Goal: Task Accomplishment & Management: Use online tool/utility

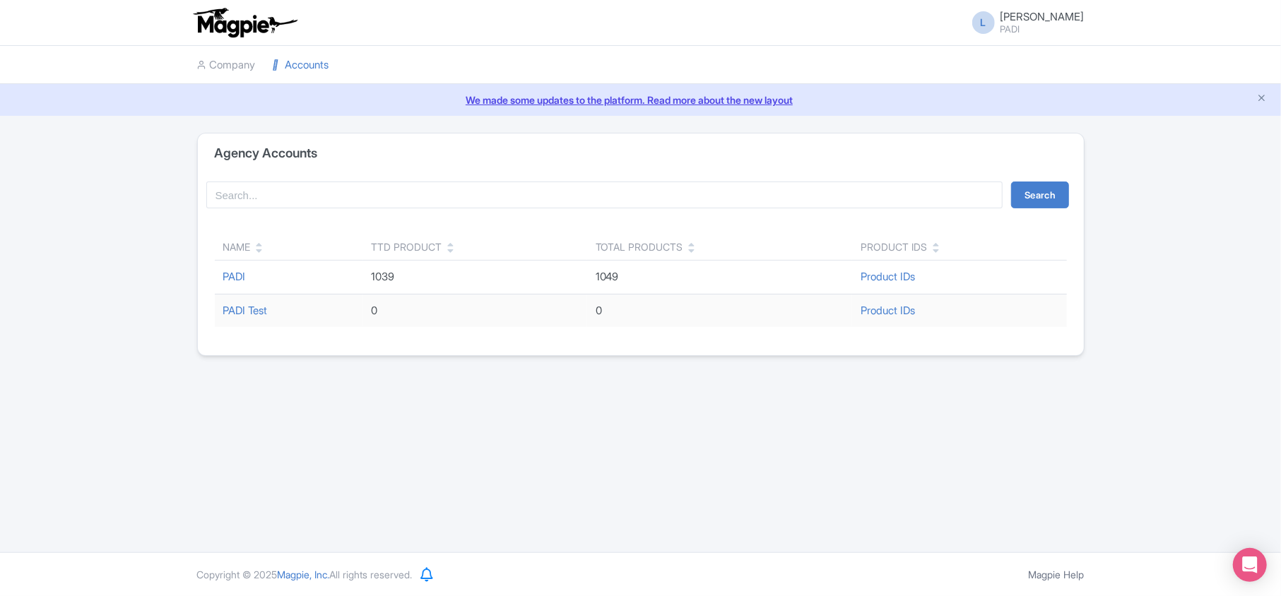
click at [1053, 15] on span "[PERSON_NAME]" at bounding box center [1042, 16] width 84 height 13
click at [1012, 105] on link "Sign out" at bounding box center [1017, 103] width 134 height 22
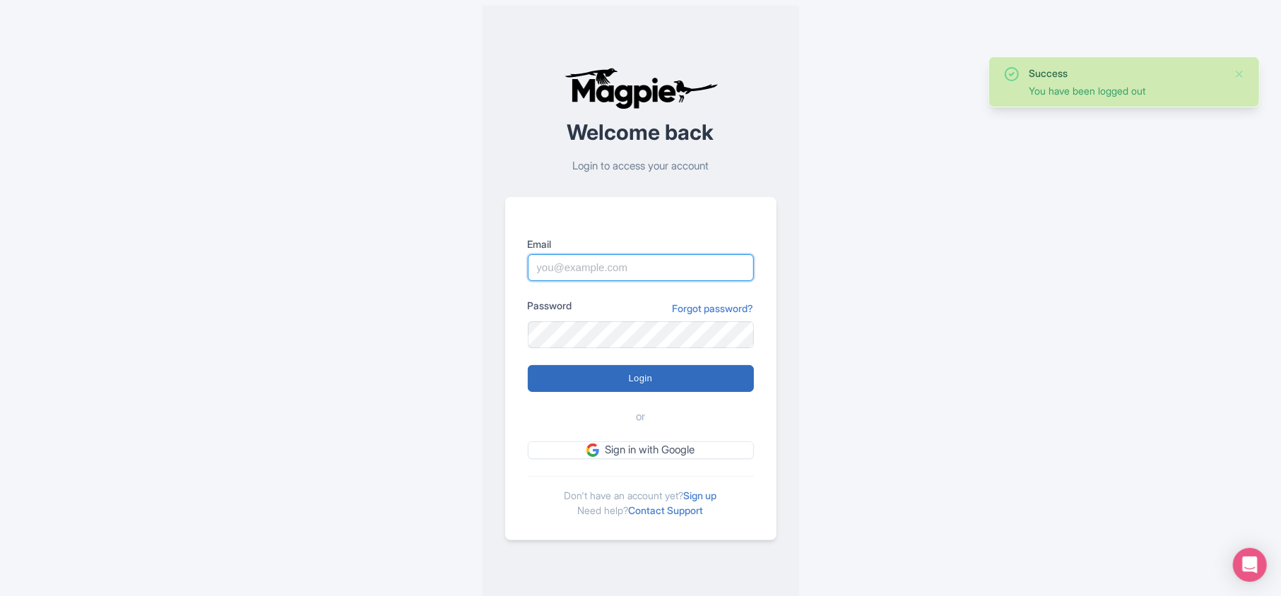
type input "[PERSON_NAME][EMAIL_ADDRESS][DOMAIN_NAME]"
click at [593, 373] on input "Login" at bounding box center [641, 378] width 226 height 27
type input "Logging in..."
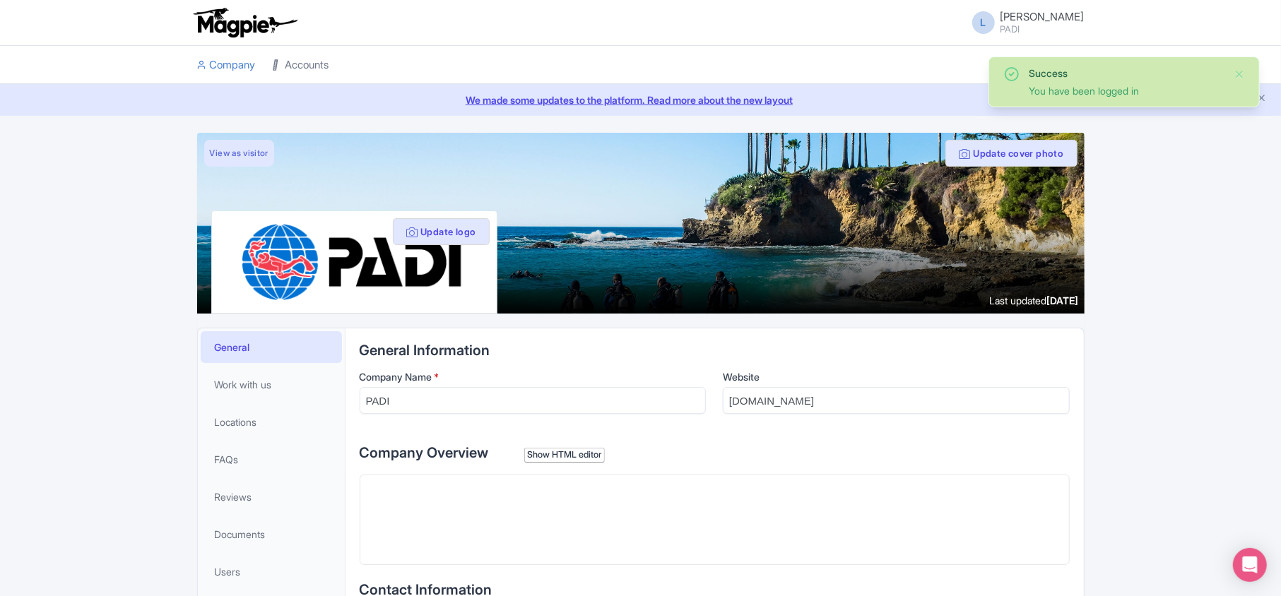
click at [291, 64] on link "Accounts" at bounding box center [301, 65] width 57 height 39
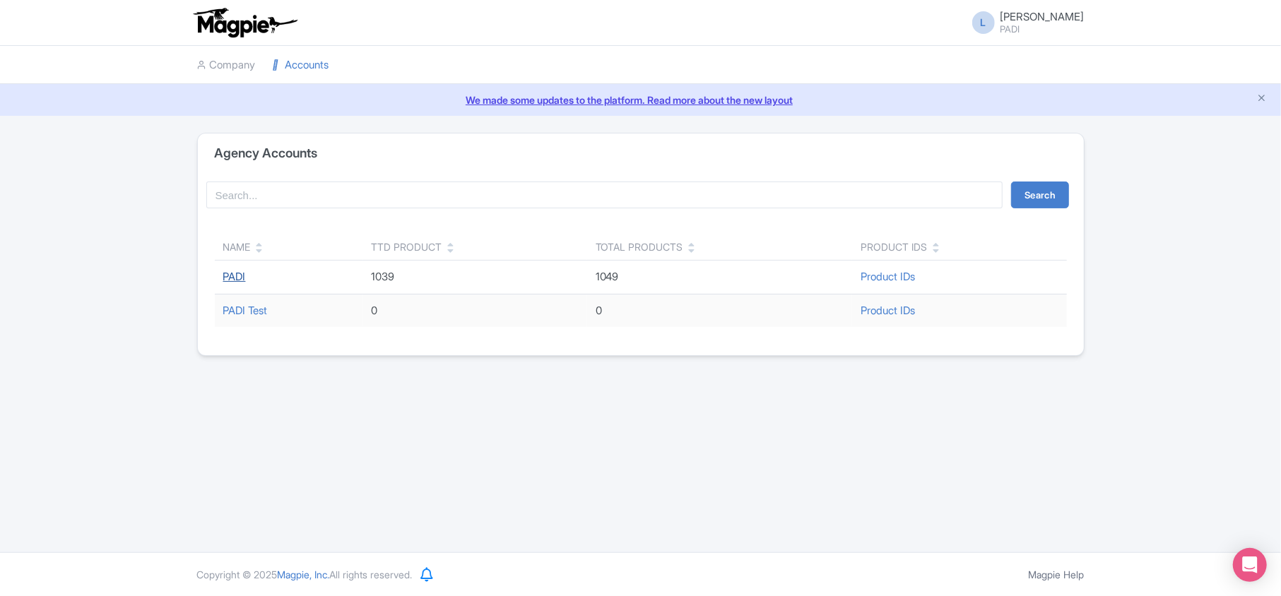
click at [240, 275] on link "PADI" at bounding box center [234, 276] width 23 height 13
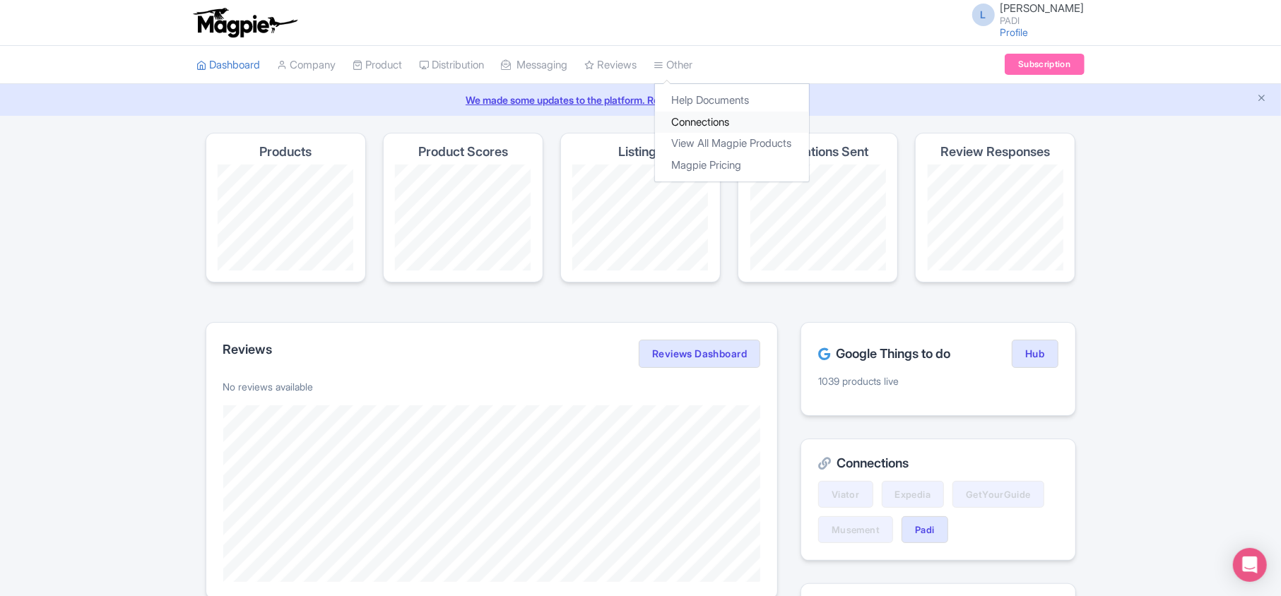
click at [714, 122] on link "Connections" at bounding box center [732, 123] width 154 height 22
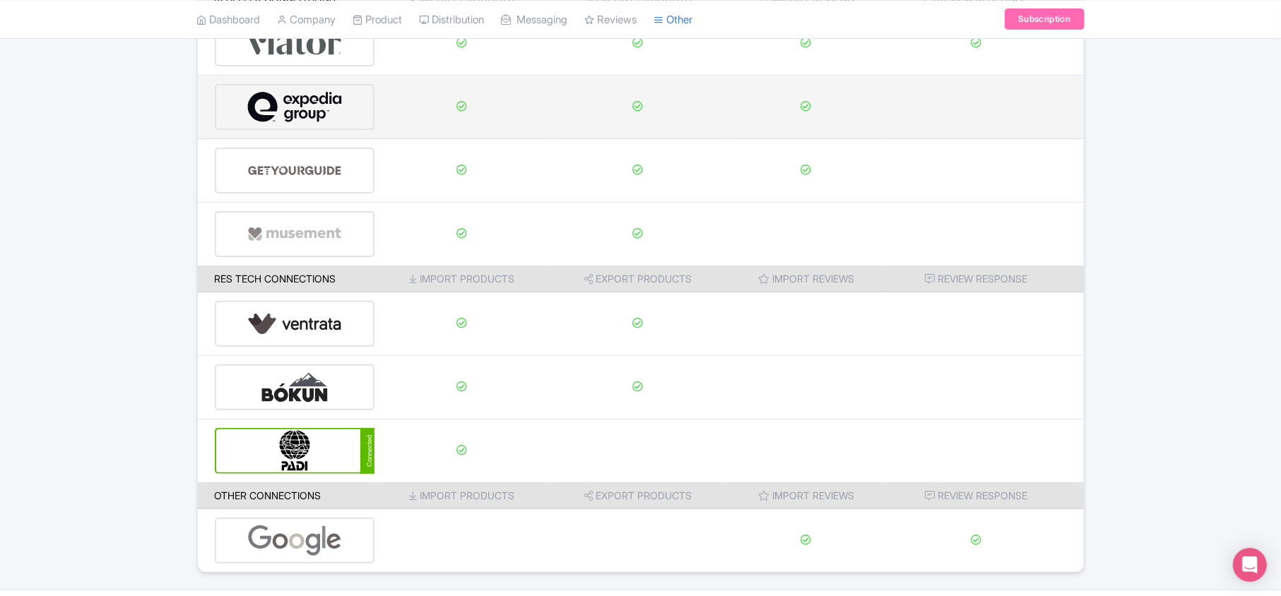
scroll to position [222, 0]
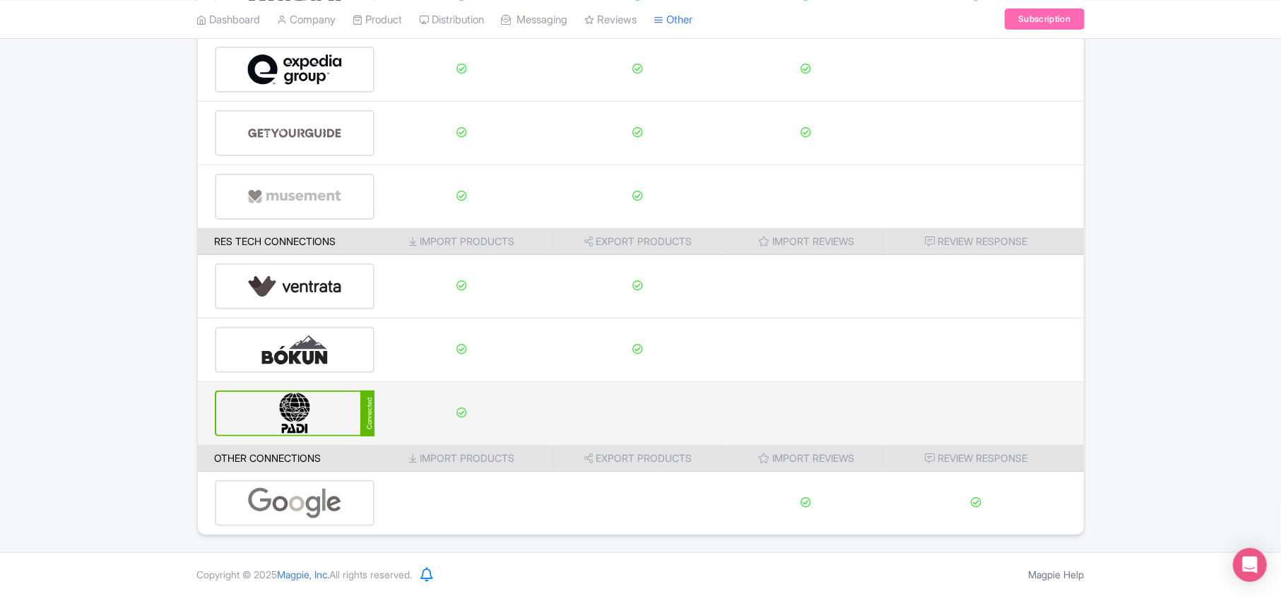
click at [292, 411] on img at bounding box center [294, 413] width 95 height 43
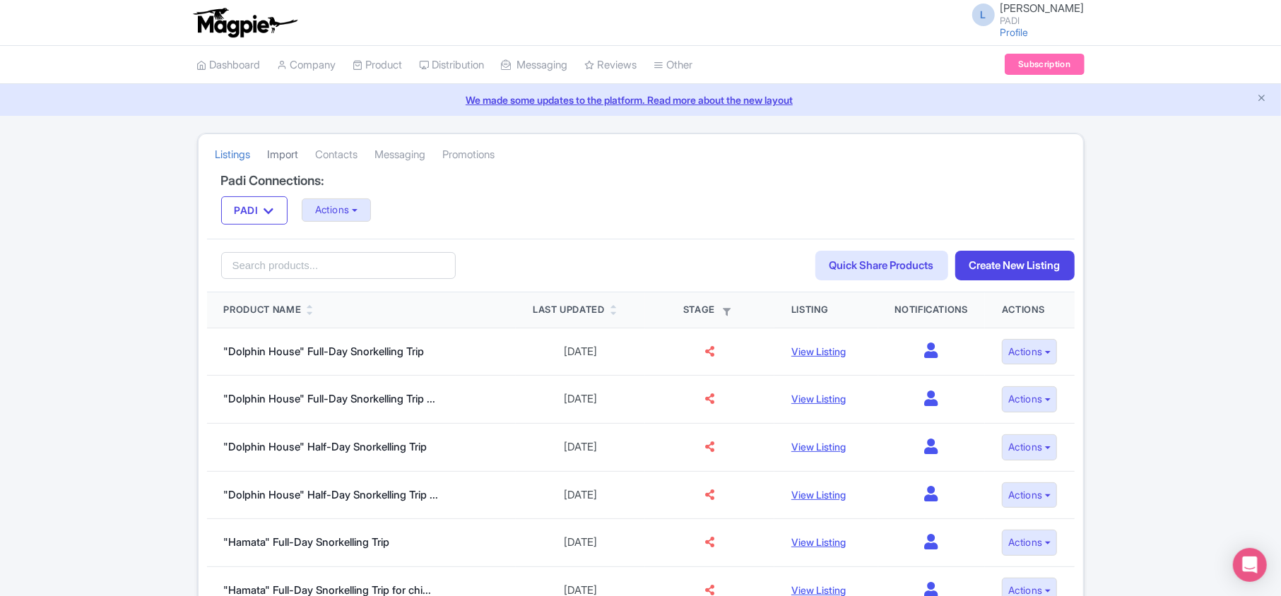
click at [291, 156] on link "Import" at bounding box center [283, 155] width 31 height 39
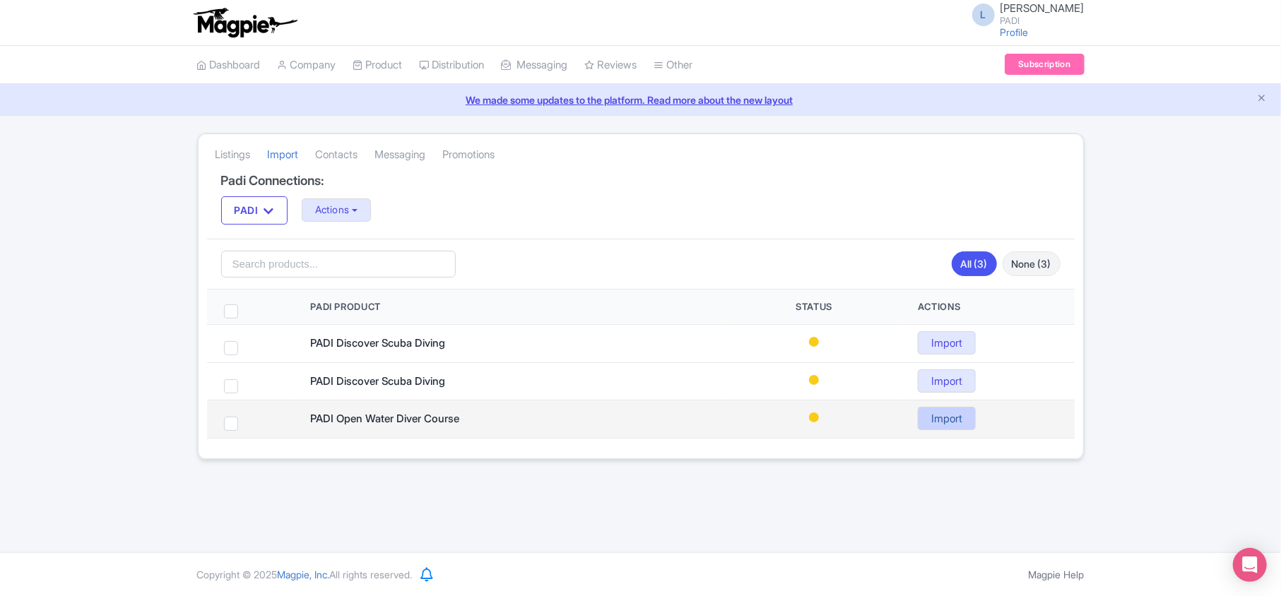
click at [950, 421] on link "Import" at bounding box center [947, 418] width 58 height 23
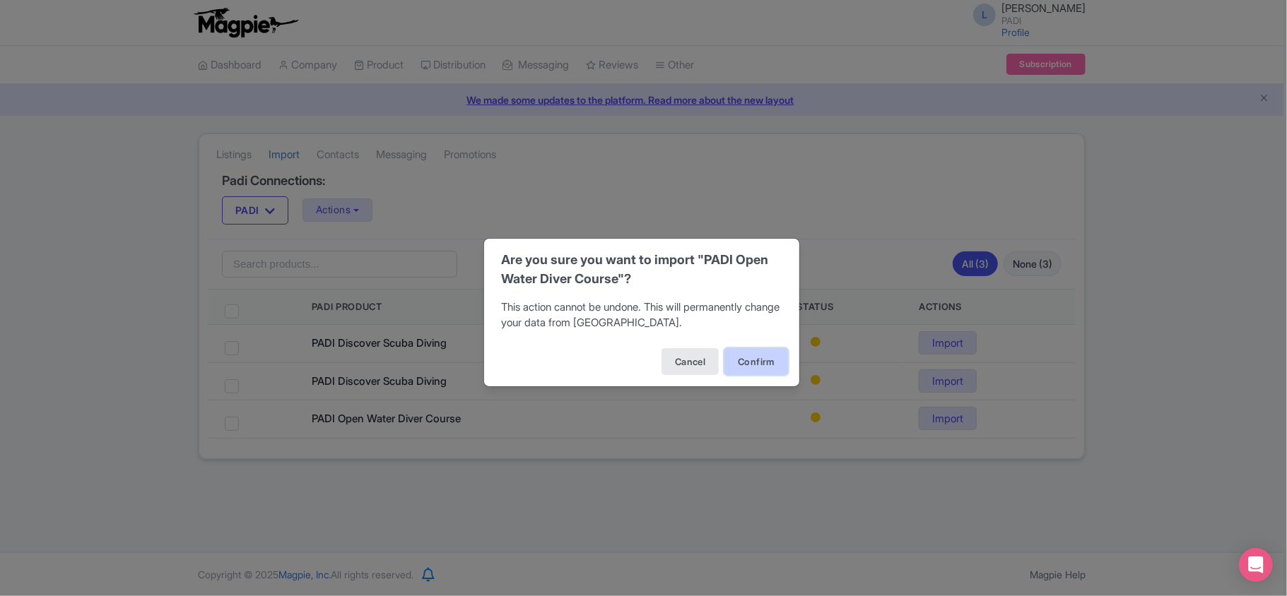
click at [753, 363] on button "Confirm" at bounding box center [756, 361] width 64 height 27
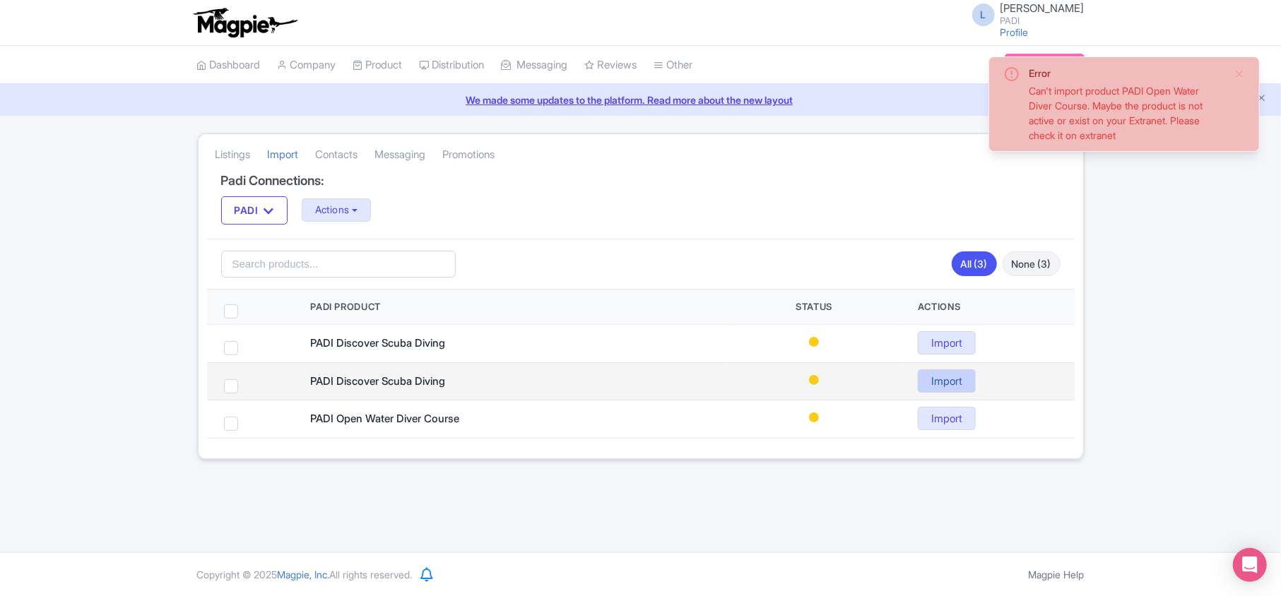
click at [961, 379] on link "Import" at bounding box center [947, 380] width 58 height 23
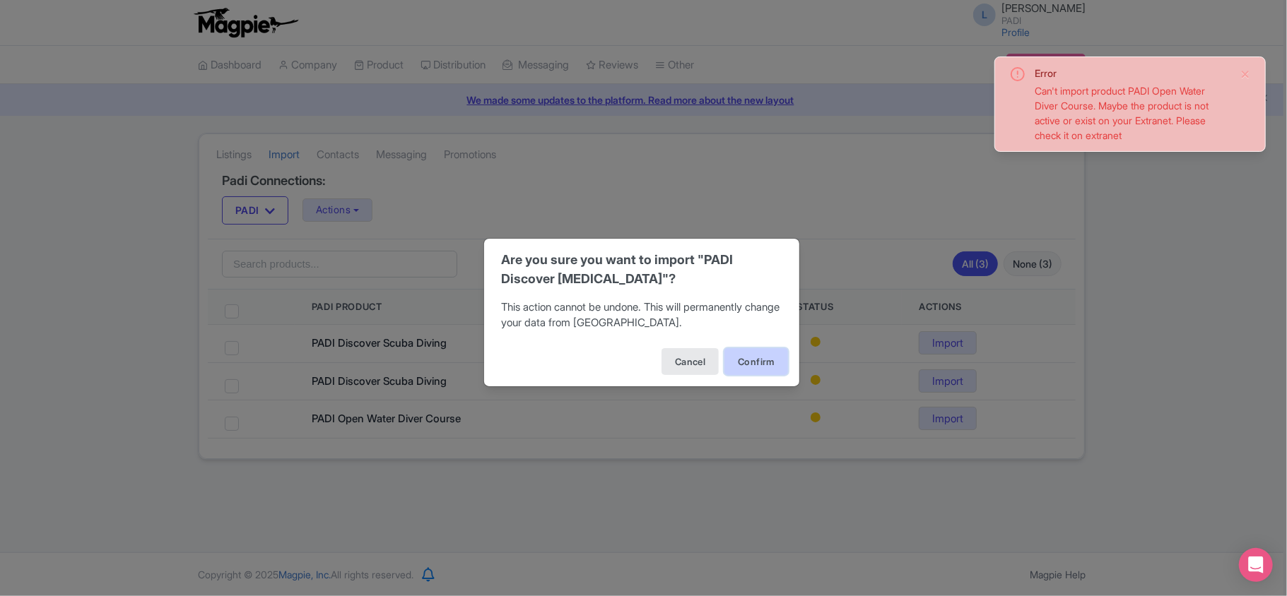
click at [738, 368] on button "Confirm" at bounding box center [756, 361] width 64 height 27
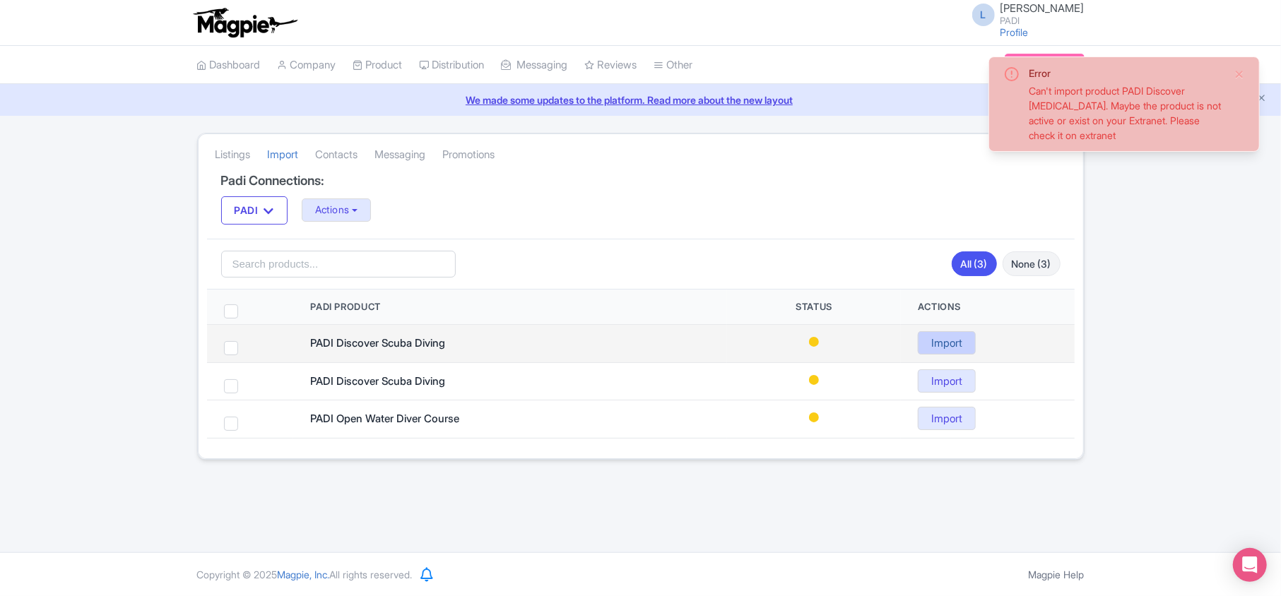
click at [947, 350] on link "Import" at bounding box center [947, 342] width 58 height 23
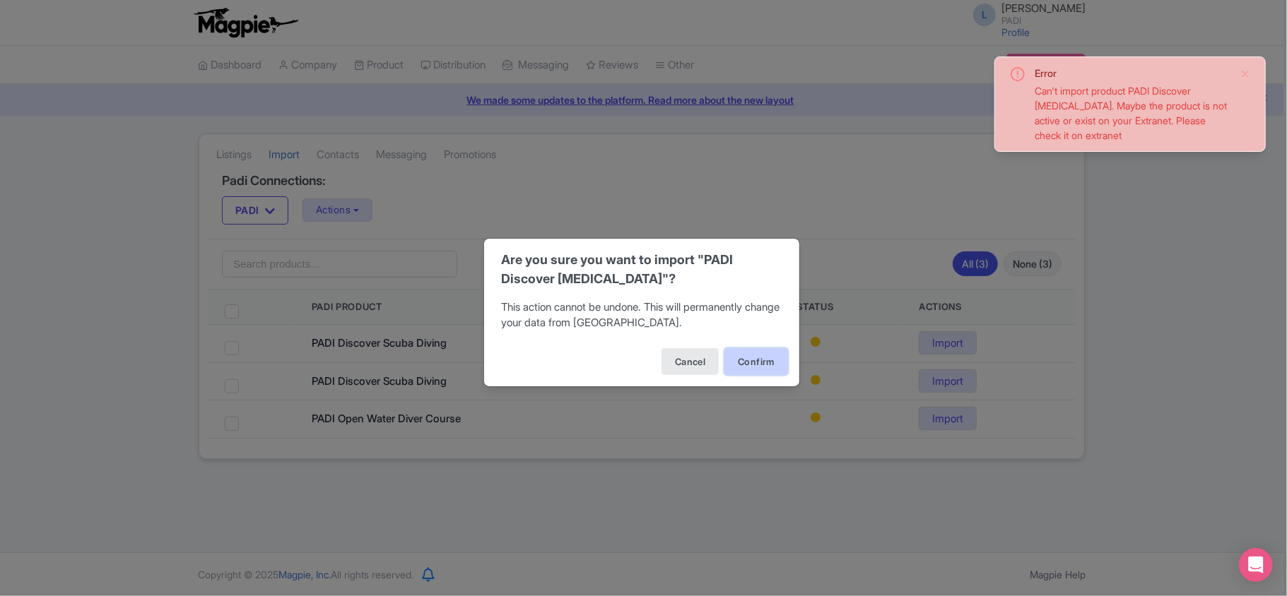
click at [747, 365] on button "Confirm" at bounding box center [756, 361] width 64 height 27
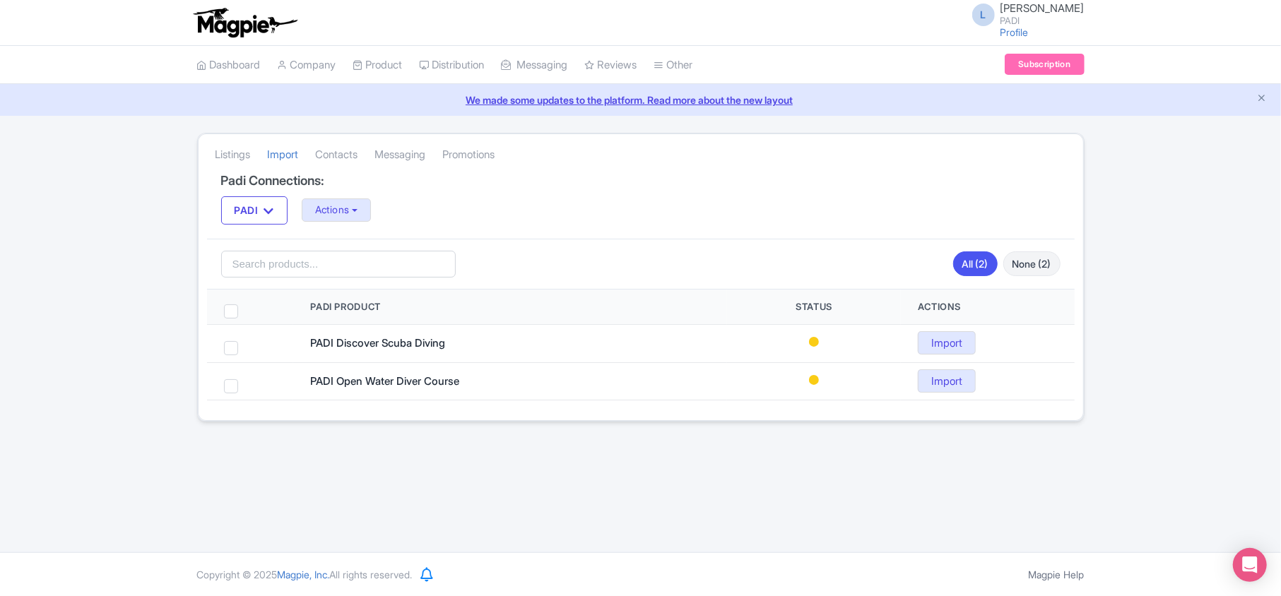
drag, startPoint x: 1153, startPoint y: 280, endPoint x: 1146, endPoint y: 274, distance: 9.5
click at [1153, 280] on div "Success Successfully import product PADI Discover [MEDICAL_DATA] Listings [GEOG…" at bounding box center [640, 277] width 1281 height 289
